Goal: Find specific page/section: Find specific page/section

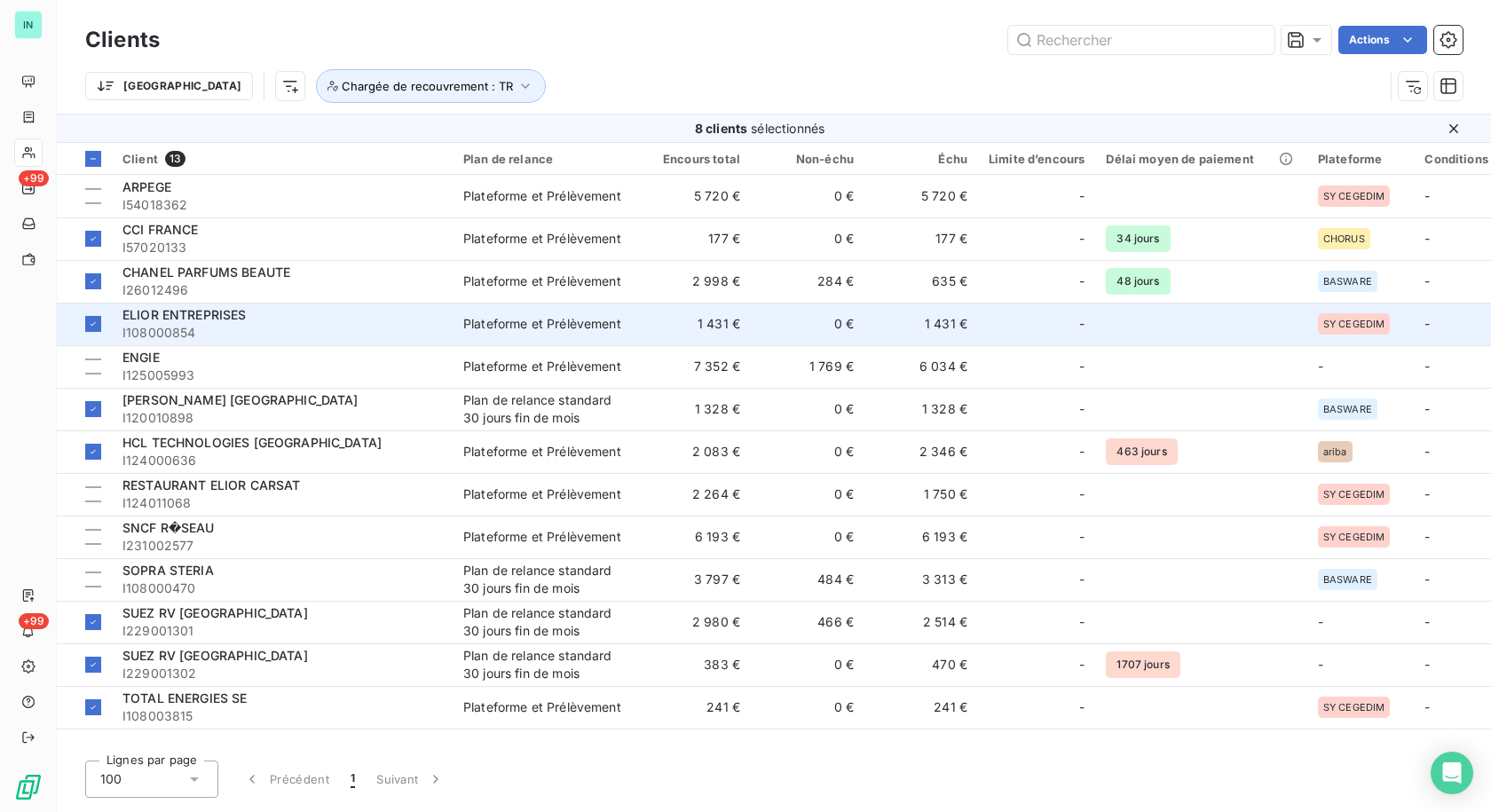
click at [245, 317] on span "ELIOR ENTREPRISES" at bounding box center [184, 314] width 124 height 15
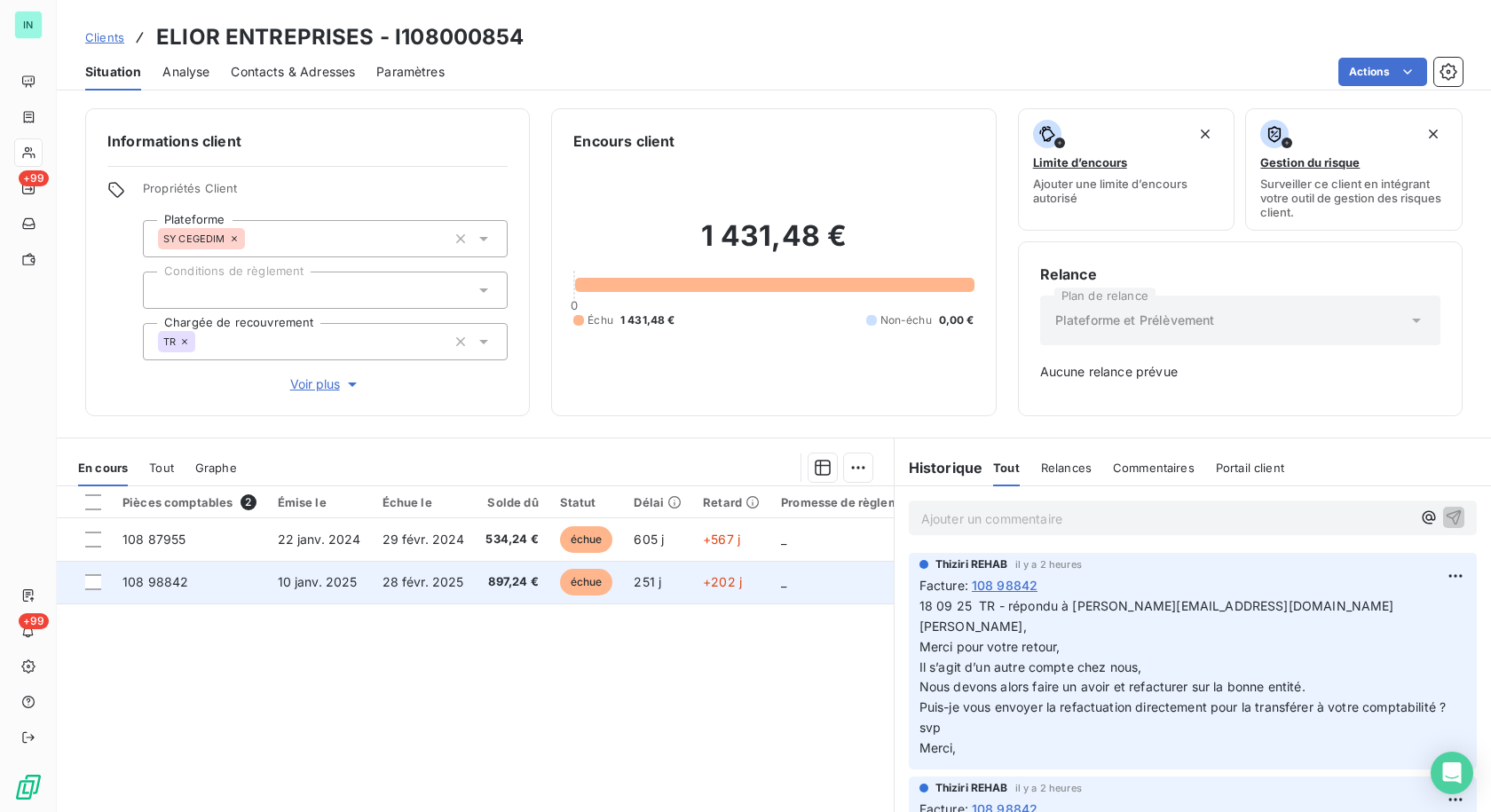
click at [163, 585] on span "108 98842" at bounding box center [154, 581] width 66 height 15
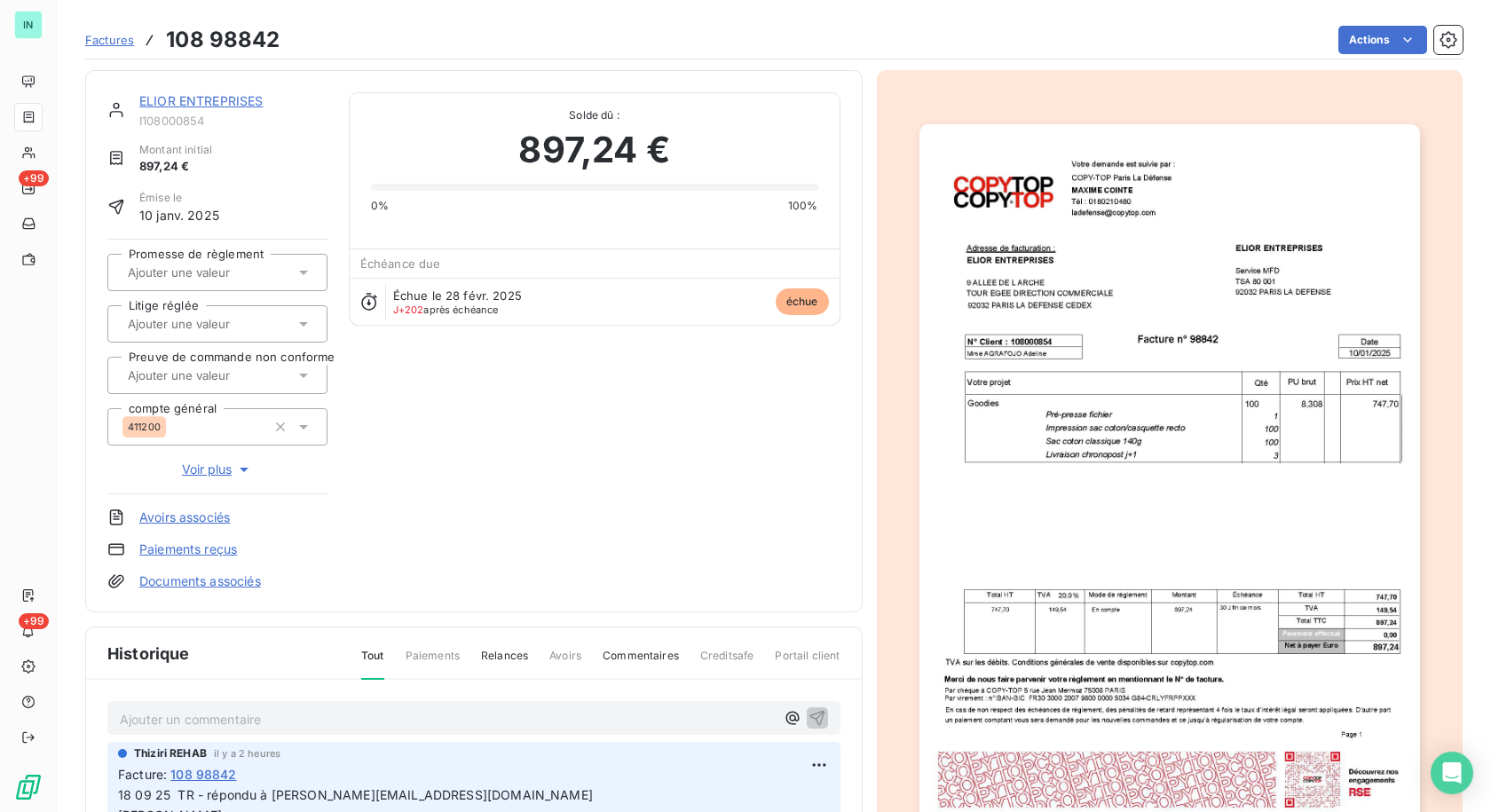
scroll to position [256, 0]
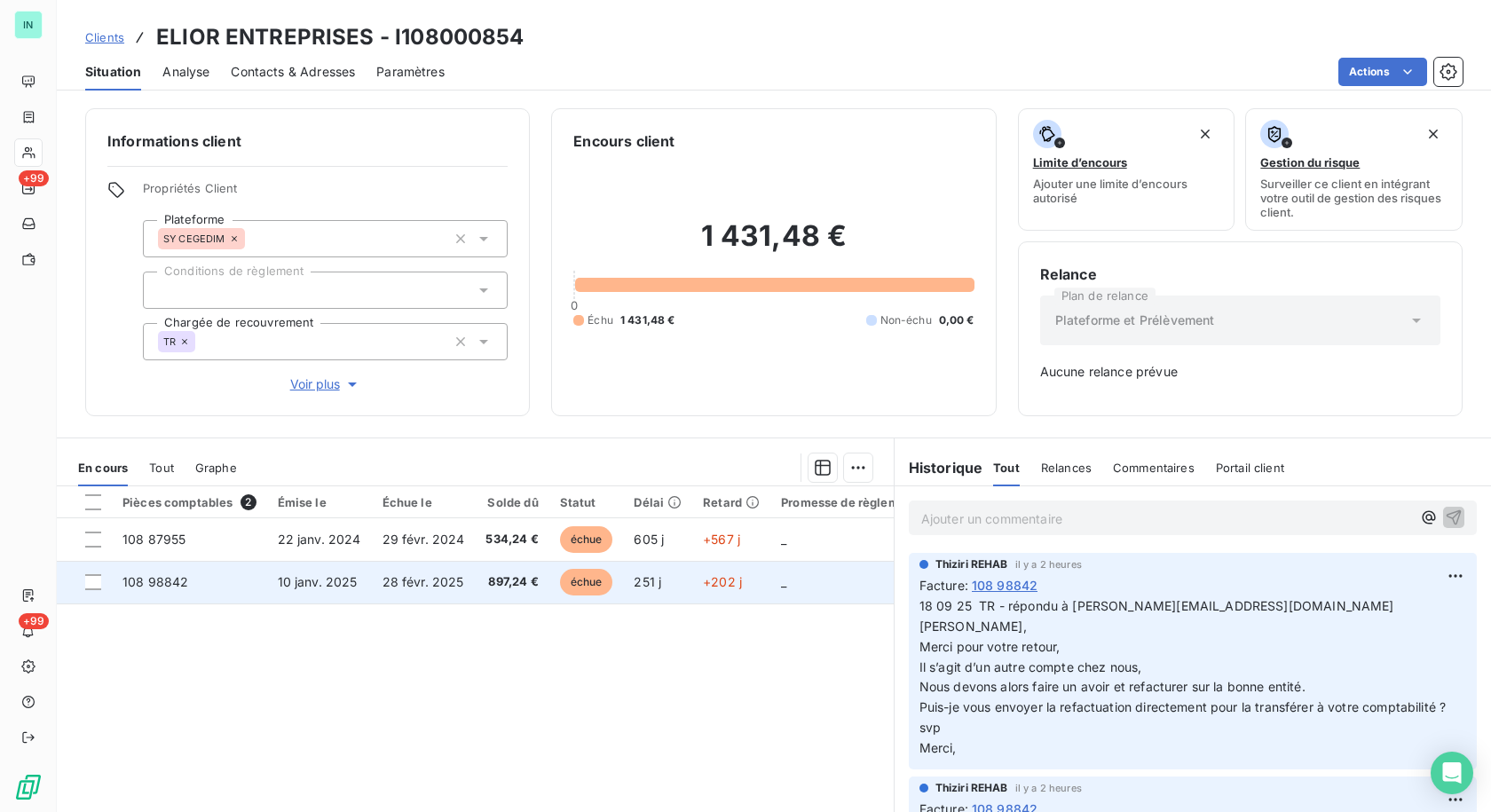
click at [154, 586] on span "108 98842" at bounding box center [154, 581] width 66 height 15
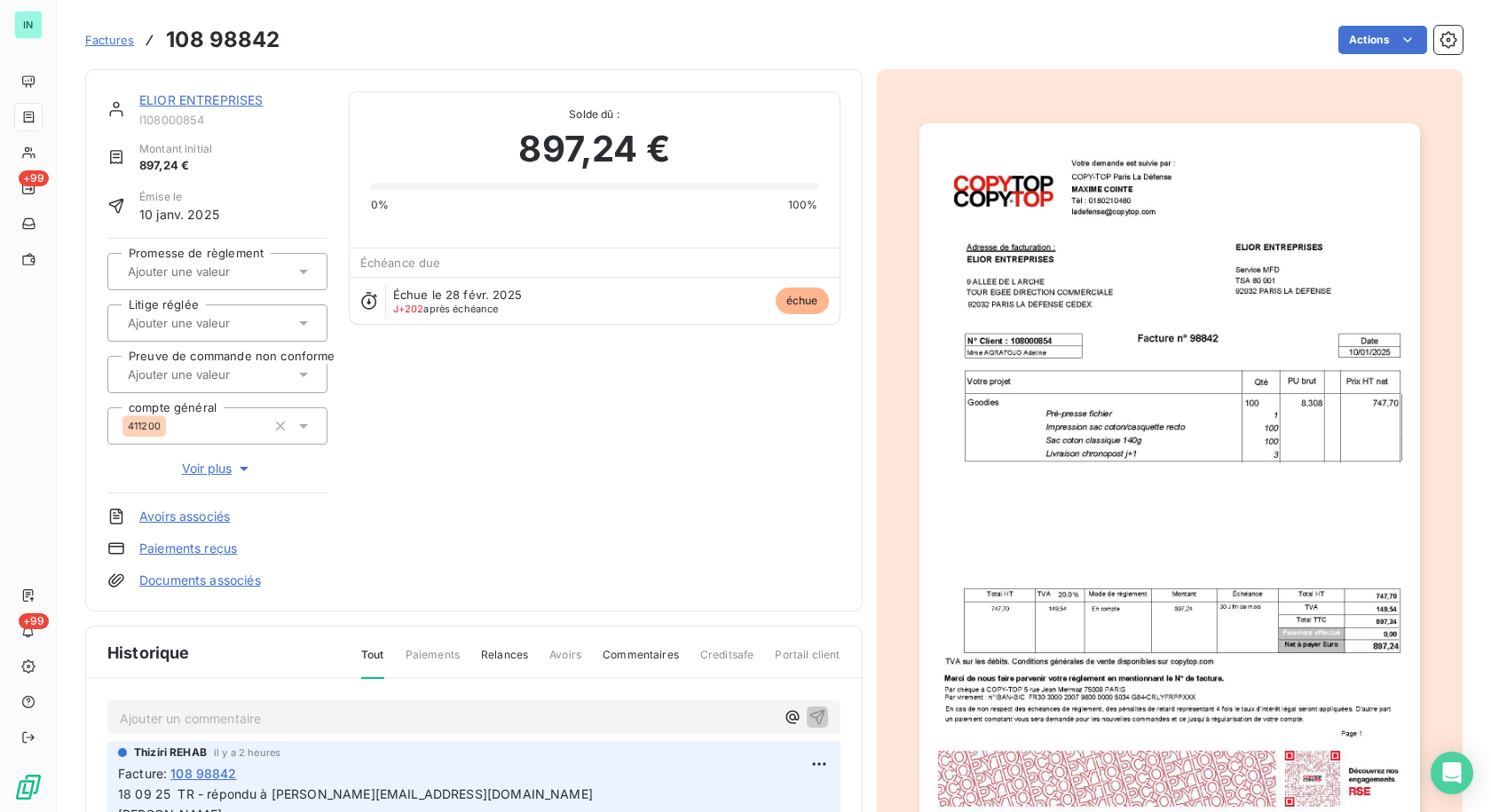
click at [240, 714] on p "Ajouter un commentaire ﻿" at bounding box center [446, 718] width 655 height 22
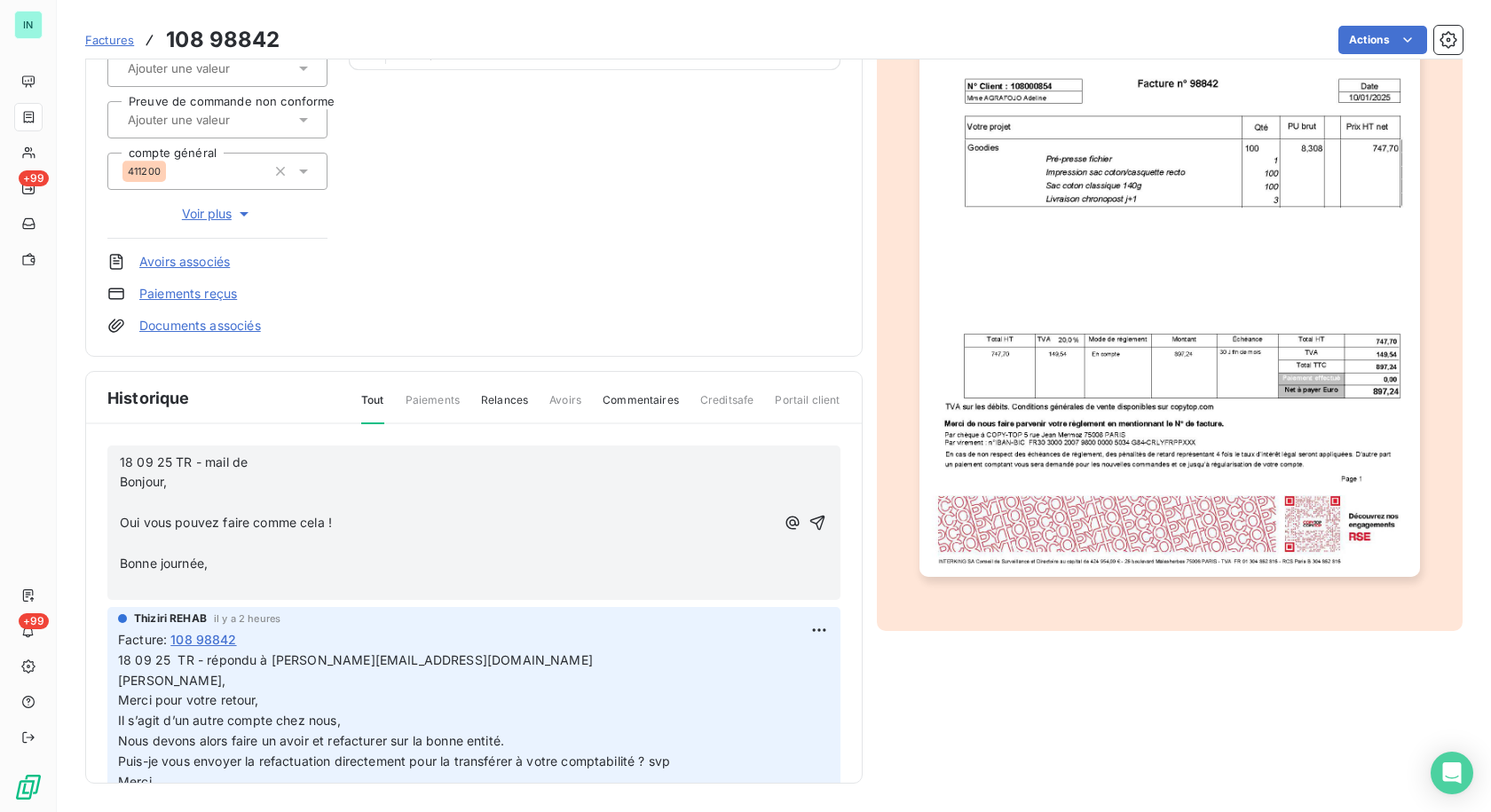
click at [162, 494] on p "﻿" at bounding box center [446, 502] width 655 height 21
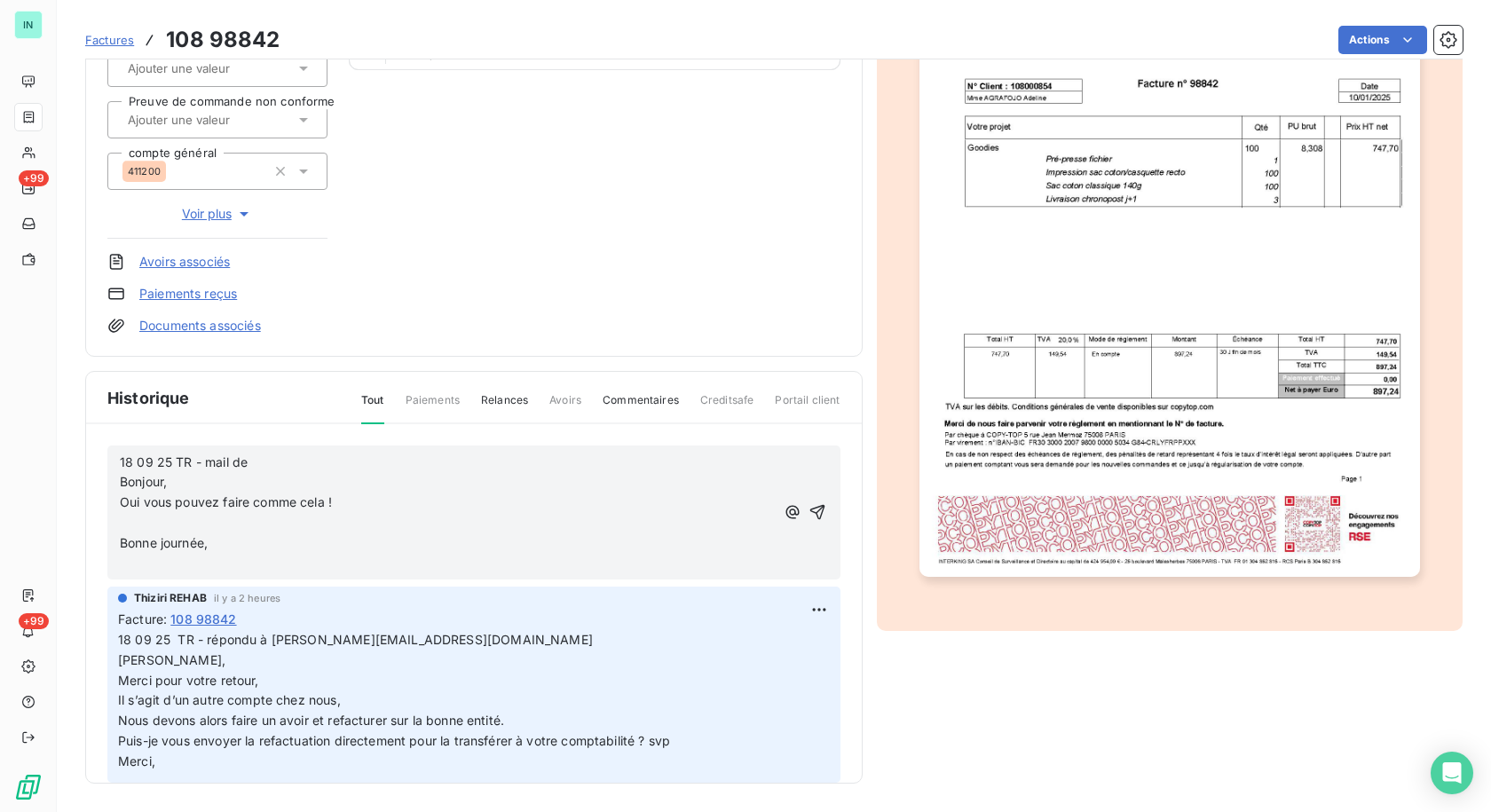
click at [125, 523] on p "﻿" at bounding box center [446, 523] width 655 height 21
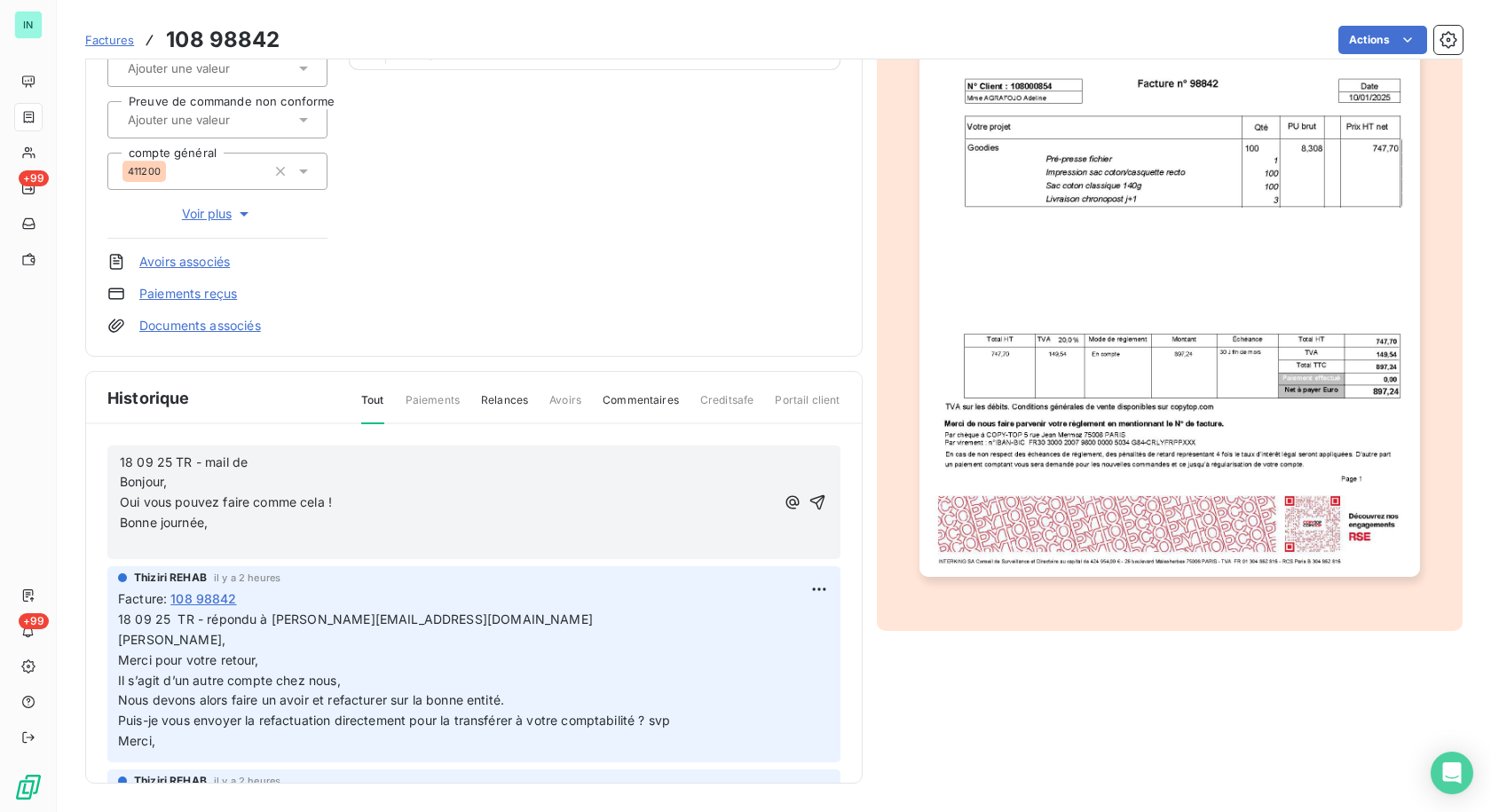
click at [129, 544] on p "﻿" at bounding box center [446, 543] width 655 height 21
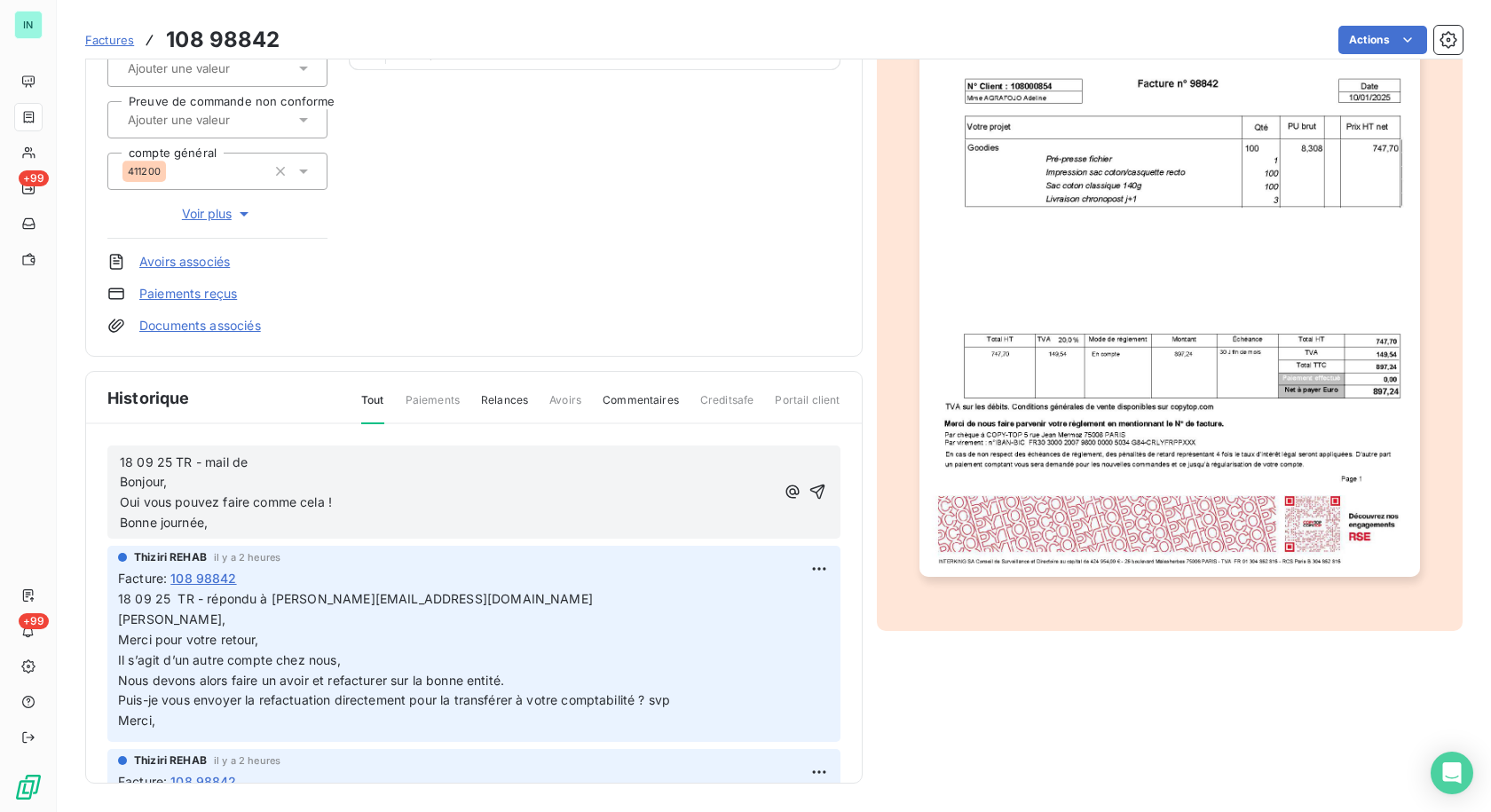
click at [273, 468] on p "18 09 25 TR - mail de Bonjour," at bounding box center [446, 472] width 655 height 40
drag, startPoint x: 428, startPoint y: 604, endPoint x: 267, endPoint y: 596, distance: 161.2
click at [267, 596] on p "18 09 25 TR - répondu à [PERSON_NAME][EMAIL_ADDRESS][DOMAIN_NAME] [PERSON_NAME]…" at bounding box center [473, 660] width 711 height 142
copy span "[PERSON_NAME][EMAIL_ADDRESS][DOMAIN_NAME]"
click at [319, 460] on p "18 09 25 TR - mail de Bonjour," at bounding box center [446, 472] width 655 height 40
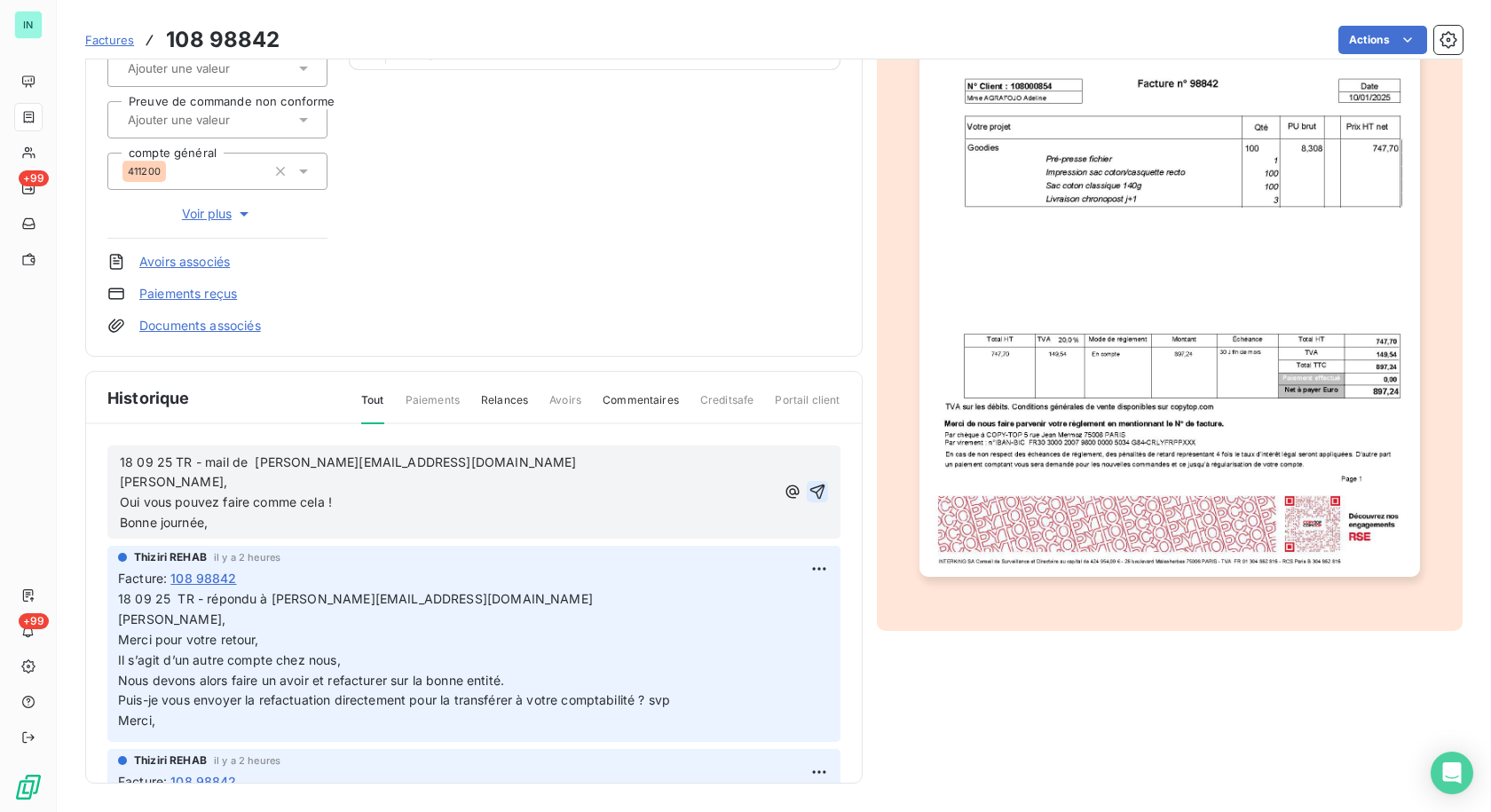
click at [809, 490] on icon "button" at bounding box center [816, 491] width 15 height 15
